Goal: Transaction & Acquisition: Purchase product/service

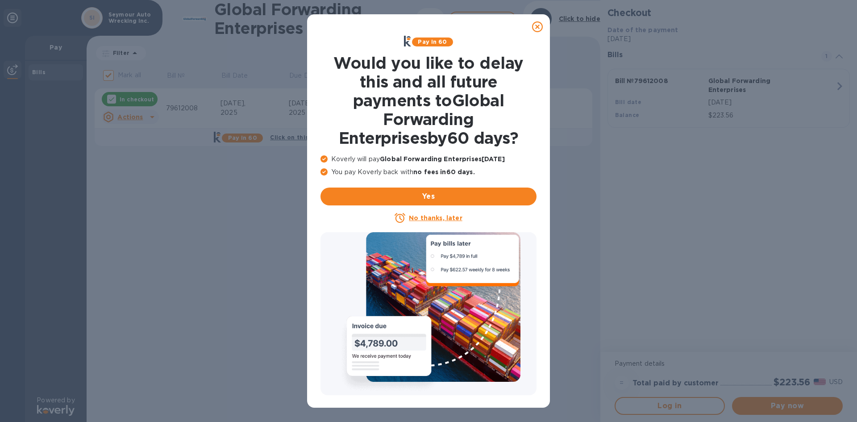
click at [535, 26] on icon at bounding box center [537, 26] width 11 height 11
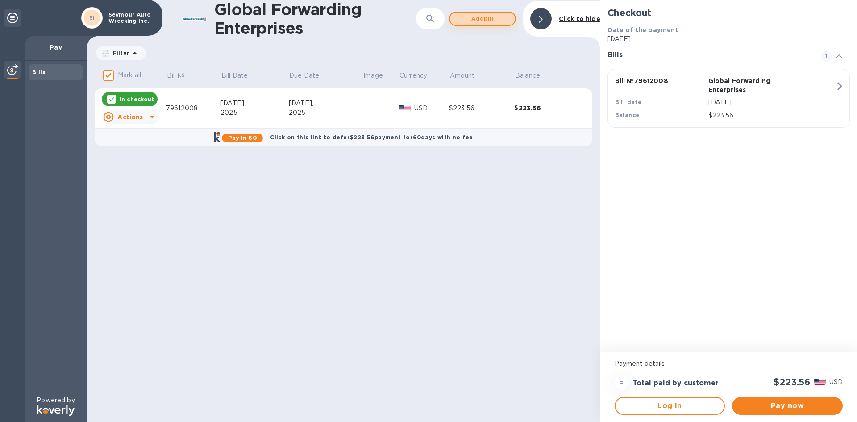
click at [468, 20] on span "Add bill" at bounding box center [482, 18] width 51 height 11
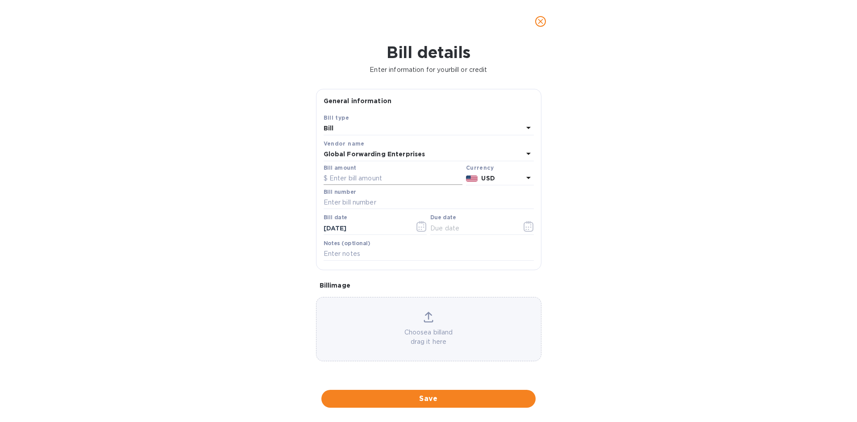
click at [355, 177] on input "text" at bounding box center [393, 178] width 139 height 13
type input "402.45"
click at [358, 200] on input "text" at bounding box center [429, 202] width 210 height 13
type input "79590835"
type input "[DATE]"
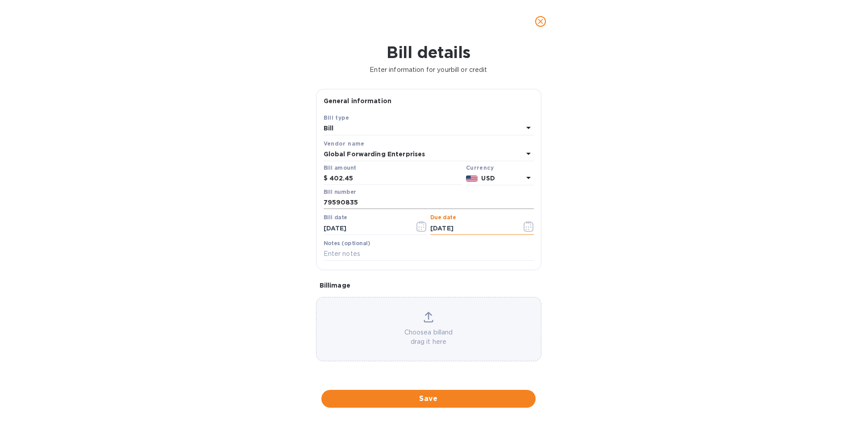
type input "[DATE]"
click at [417, 405] on button "Save" at bounding box center [428, 399] width 214 height 18
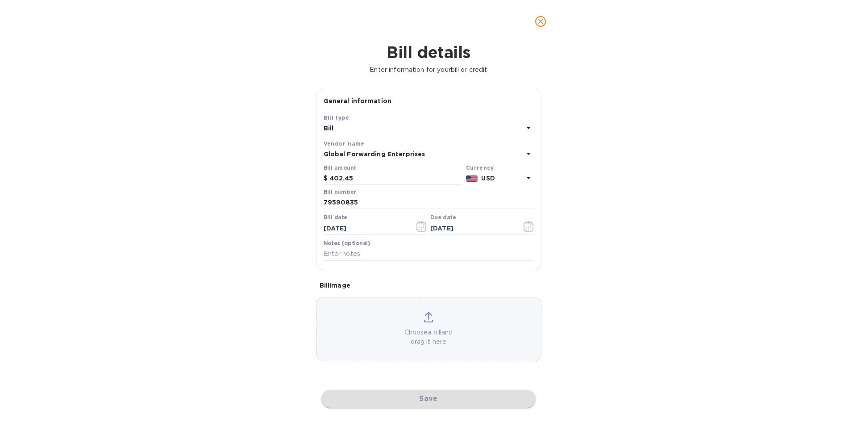
checkbox input "false"
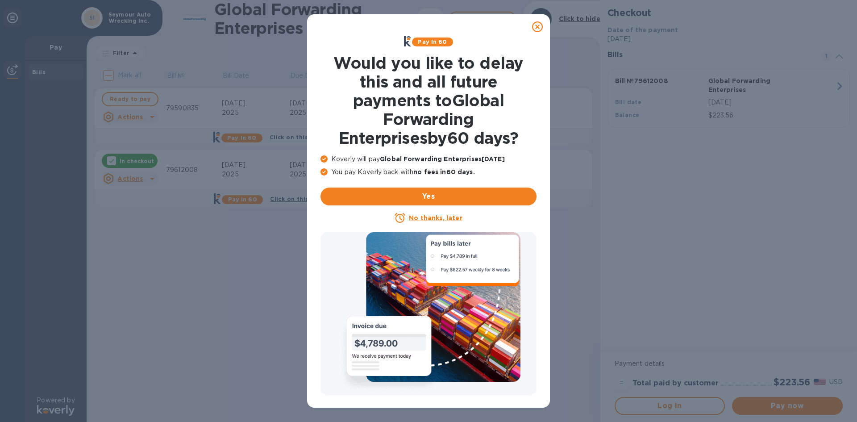
click at [536, 28] on icon at bounding box center [537, 26] width 11 height 11
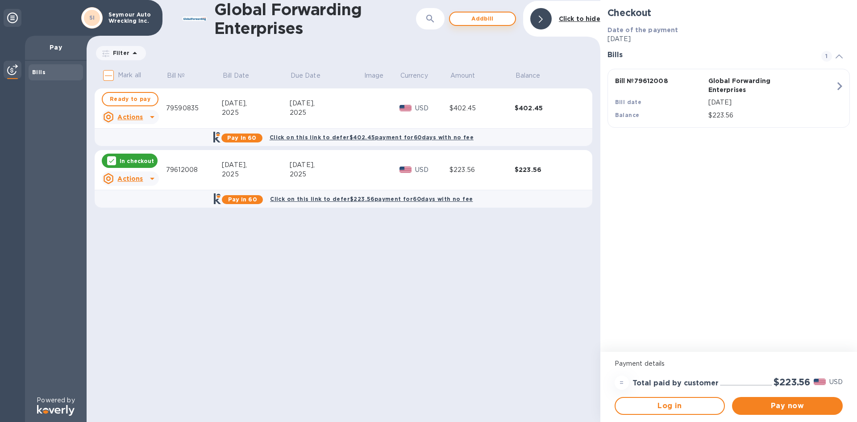
click at [501, 20] on span "Add bill" at bounding box center [482, 18] width 51 height 11
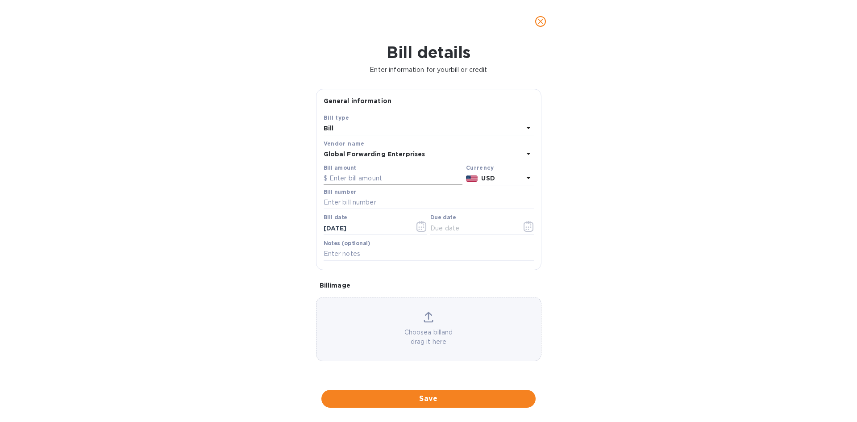
click at [366, 175] on input "text" at bounding box center [393, 178] width 139 height 13
type input "373.49"
type input "79593862"
drag, startPoint x: 361, startPoint y: 227, endPoint x: 312, endPoint y: 226, distance: 48.2
click at [312, 226] on div "General information Save Bill type [PERSON_NAME] name Global Forwarding Enterpr…" at bounding box center [429, 232] width 234 height 287
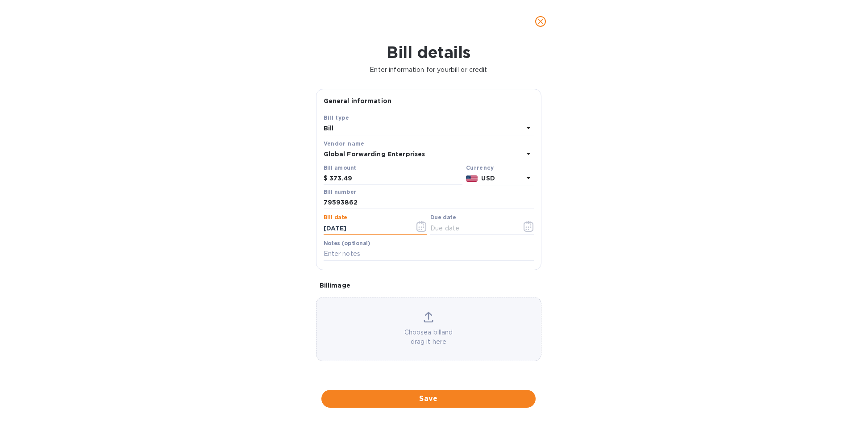
type input "[DATE]"
click at [425, 400] on span "Save" at bounding box center [429, 398] width 200 height 11
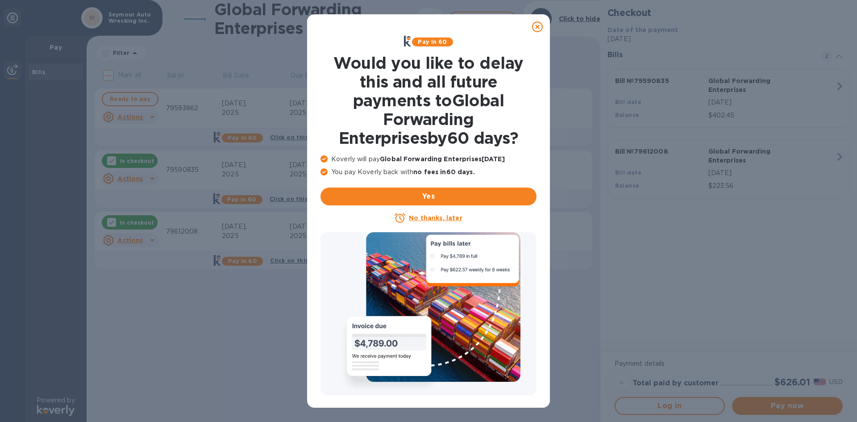
click at [534, 28] on icon at bounding box center [537, 26] width 11 height 11
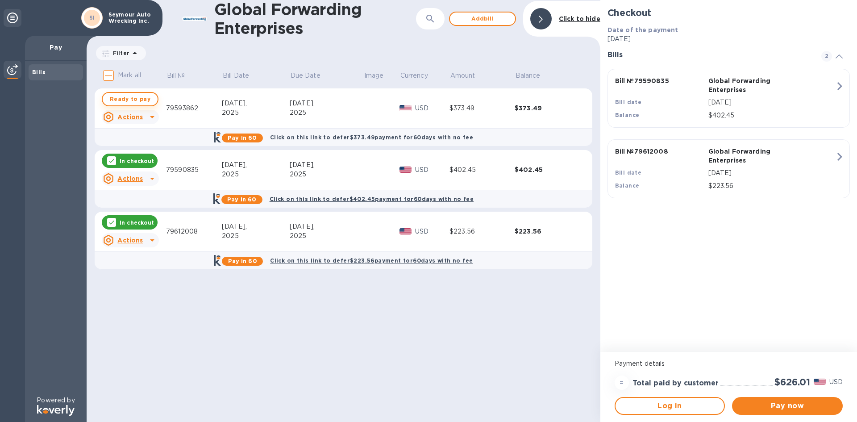
click at [137, 99] on span "Ready to pay" at bounding box center [130, 99] width 41 height 11
checkbox input "true"
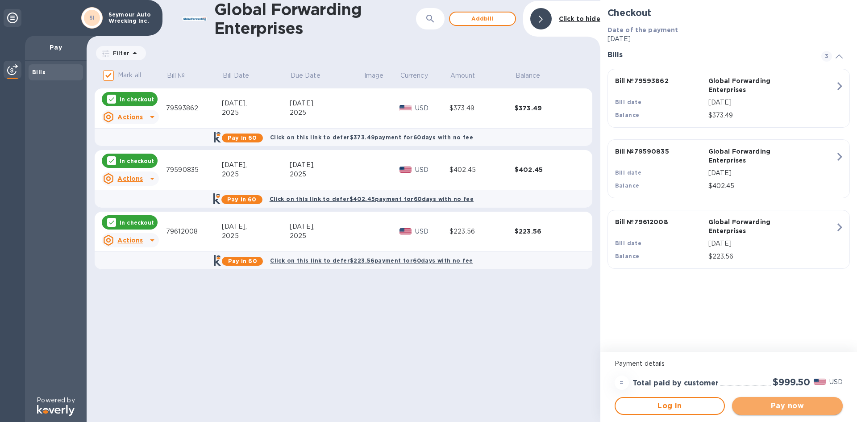
click at [812, 403] on span "Pay now" at bounding box center [787, 405] width 96 height 11
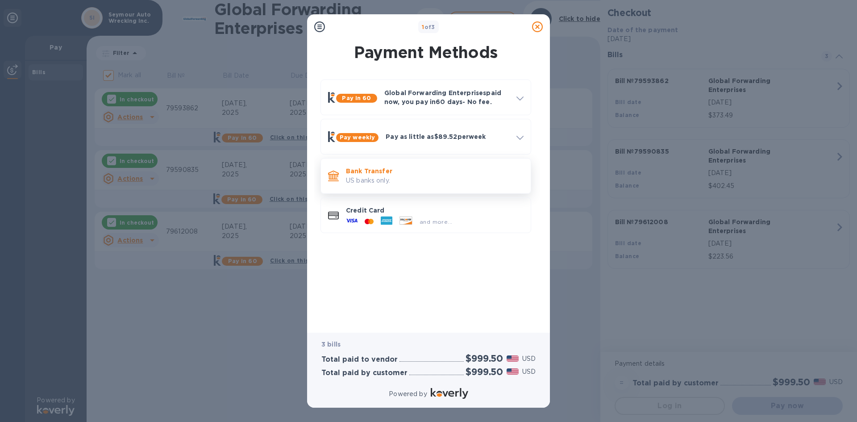
click at [362, 179] on p "US banks only." at bounding box center [435, 180] width 178 height 9
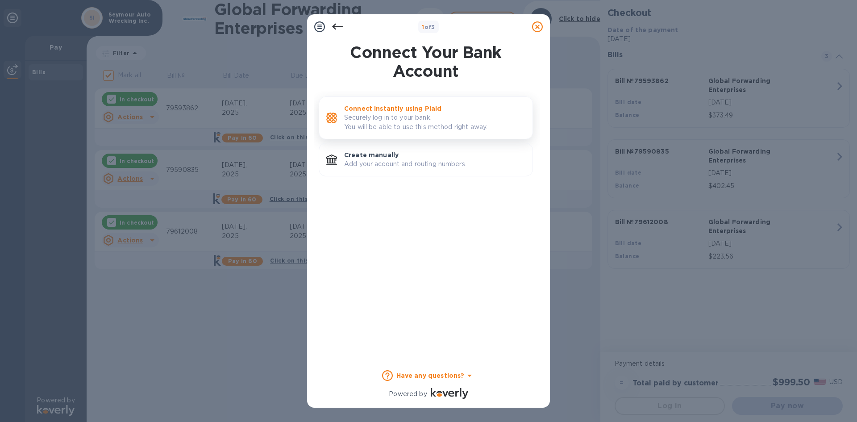
click at [370, 126] on p "Securely log in to your bank. You will be able to use this method right away." at bounding box center [434, 122] width 181 height 19
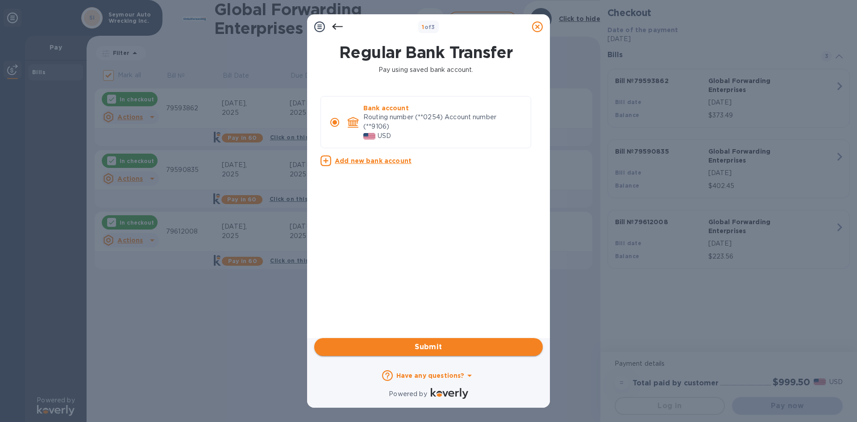
click at [457, 348] on span "Submit" at bounding box center [428, 346] width 214 height 11
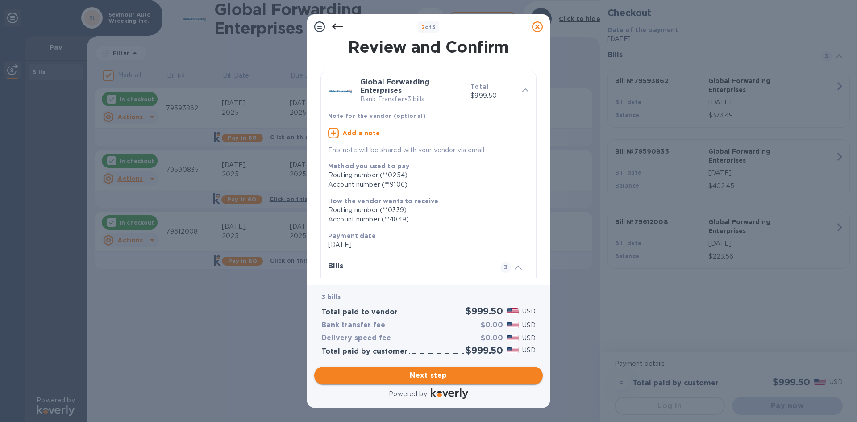
click at [444, 378] on span "Next step" at bounding box center [428, 375] width 214 height 11
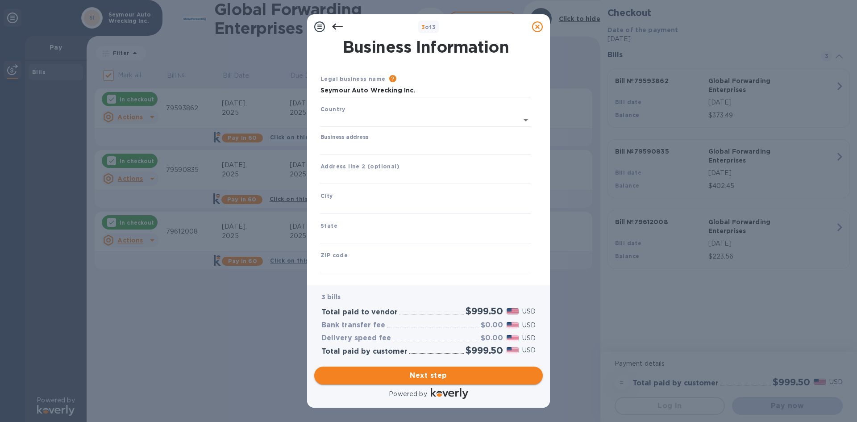
type input "[GEOGRAPHIC_DATA]"
click at [349, 147] on input "Business address" at bounding box center [426, 145] width 211 height 13
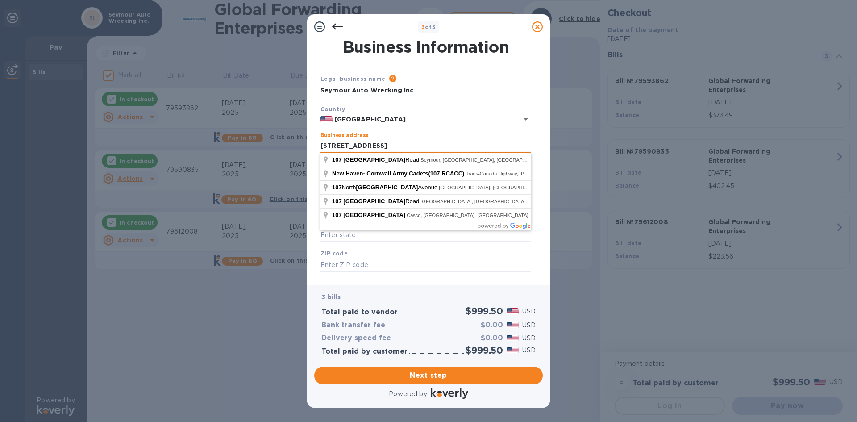
type input "[STREET_ADDRESS]"
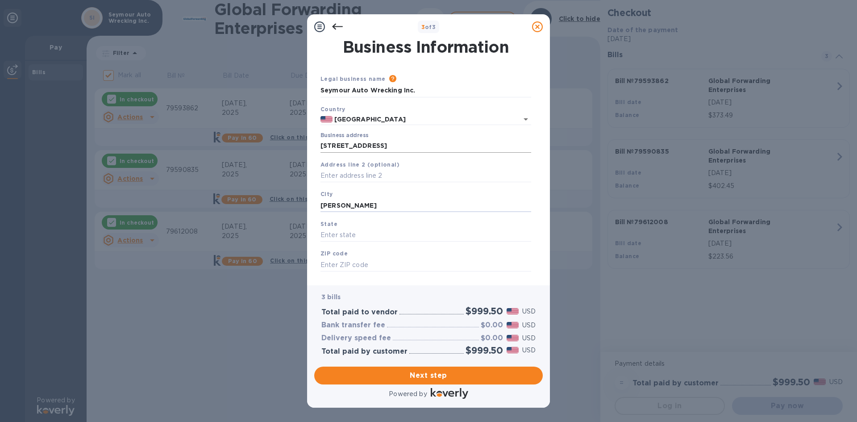
type input "[PERSON_NAME]"
type input "c"
type input "CT"
type input "06483"
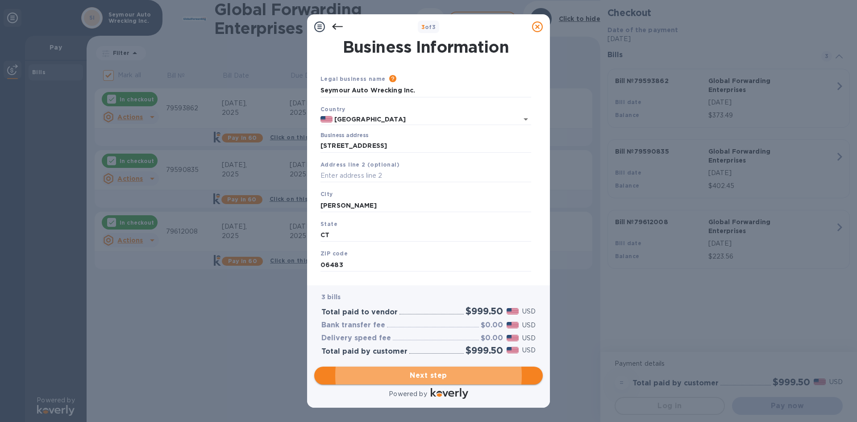
click at [455, 368] on button "Next step" at bounding box center [428, 375] width 229 height 18
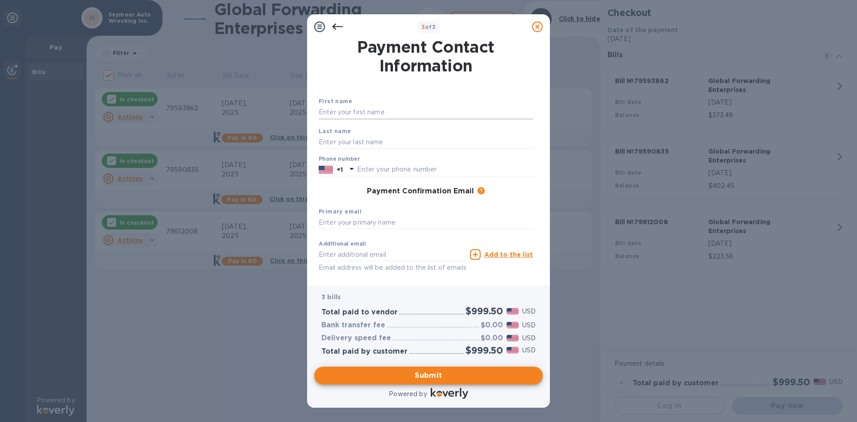
drag, startPoint x: 369, startPoint y: 115, endPoint x: 387, endPoint y: 113, distance: 17.5
click at [380, 114] on input "text" at bounding box center [426, 112] width 214 height 13
type input "[PERSON_NAME]"
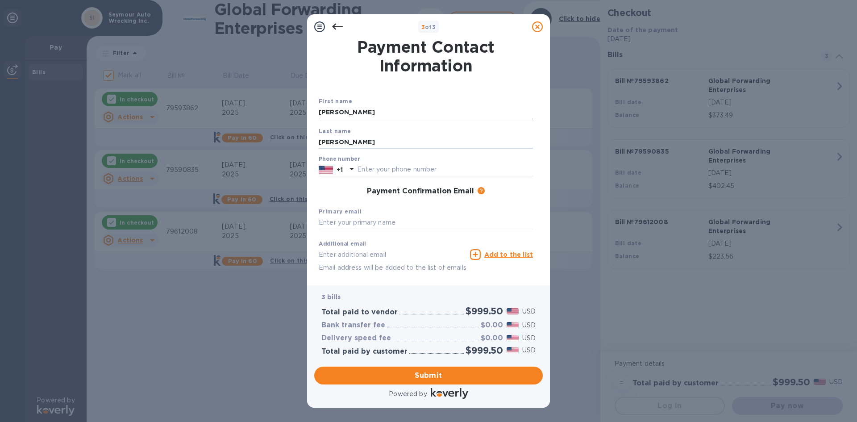
type input "[PERSON_NAME]"
type input "2038882527"
type input "[PERSON_NAME][EMAIL_ADDRESS][DOMAIN_NAME]"
click at [441, 377] on span "Submit" at bounding box center [428, 375] width 214 height 11
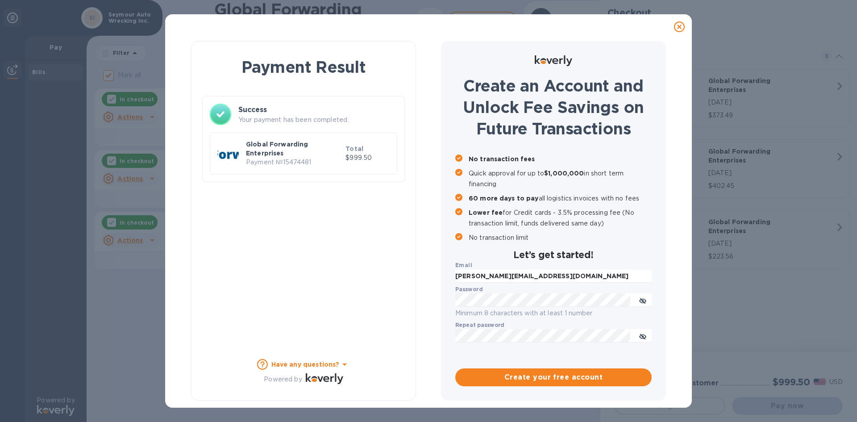
checkbox input "false"
